Goal: Navigation & Orientation: Go to known website

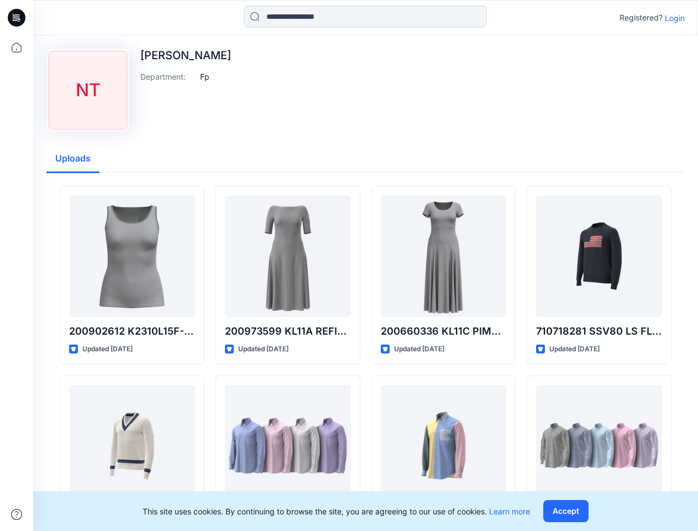
click at [17, 18] on icon at bounding box center [18, 18] width 4 height 1
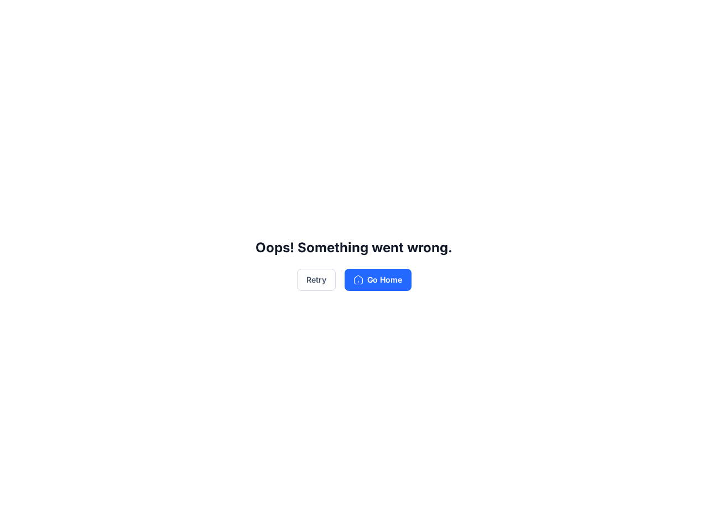
click at [17, 514] on div "Oops! Something went wrong. Retry Go Home" at bounding box center [354, 265] width 708 height 531
click at [366, 17] on div "Oops! Something went wrong. Retry Go Home" at bounding box center [354, 265] width 708 height 531
click at [675, 18] on div "Oops! Something went wrong. Retry Go Home" at bounding box center [354, 265] width 708 height 531
click at [205, 76] on div "Oops! Something went wrong. Retry Go Home" at bounding box center [354, 265] width 708 height 531
click at [73, 159] on div "Oops! Something went wrong. Retry Go Home" at bounding box center [354, 265] width 708 height 531
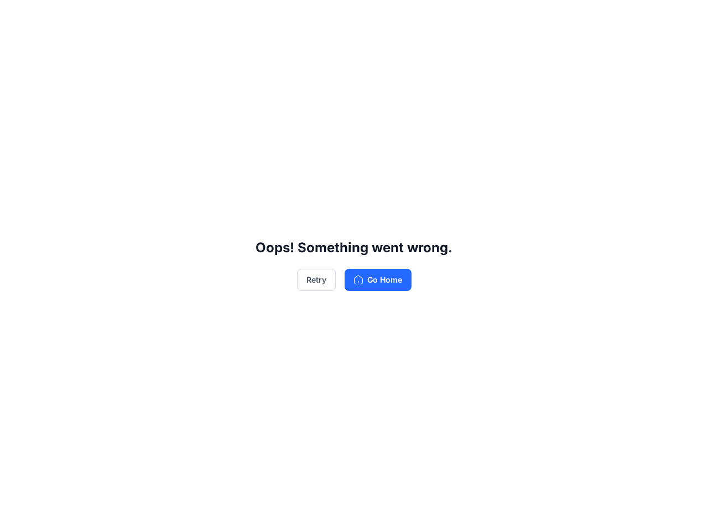
click at [132, 331] on div "Oops! Something went wrong. Retry Go Home" at bounding box center [354, 265] width 708 height 531
click at [288, 331] on div "Oops! Something went wrong. Retry Go Home" at bounding box center [354, 265] width 708 height 531
click at [444, 331] on div "Oops! Something went wrong. Retry Go Home" at bounding box center [354, 265] width 708 height 531
